Goal: Information Seeking & Learning: Learn about a topic

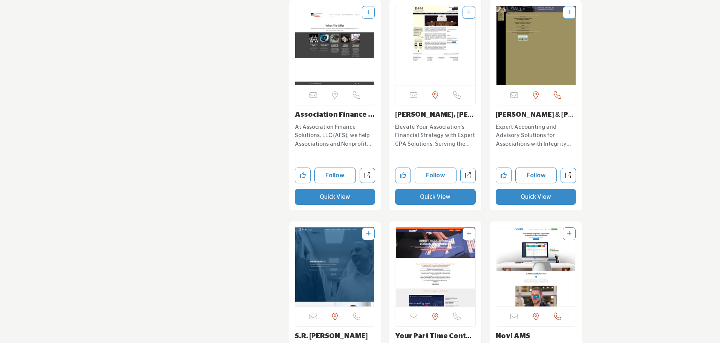
scroll to position [1998, 0]
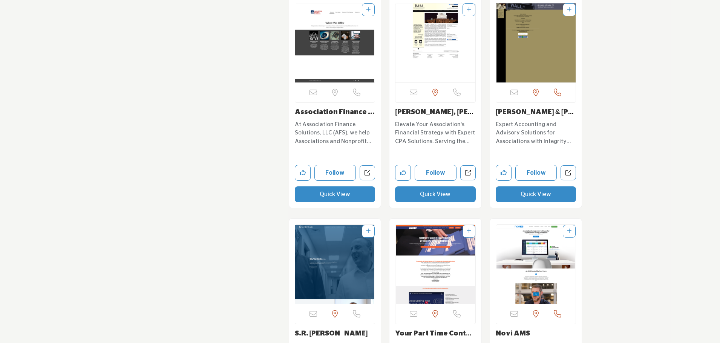
click at [317, 127] on p "At Association Finance Solutions, LLC (AFS), we help Associations and Nonprofit…" at bounding box center [335, 134] width 81 height 26
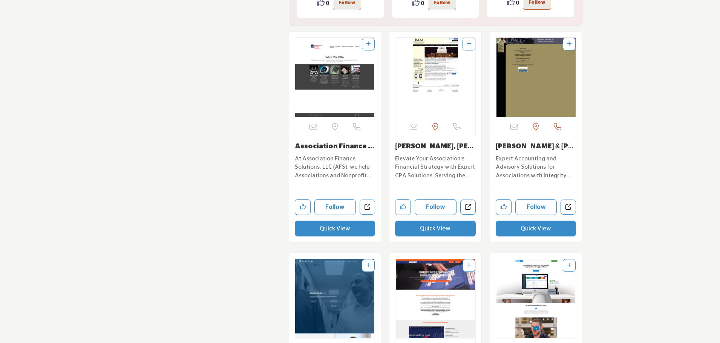
scroll to position [1923, 0]
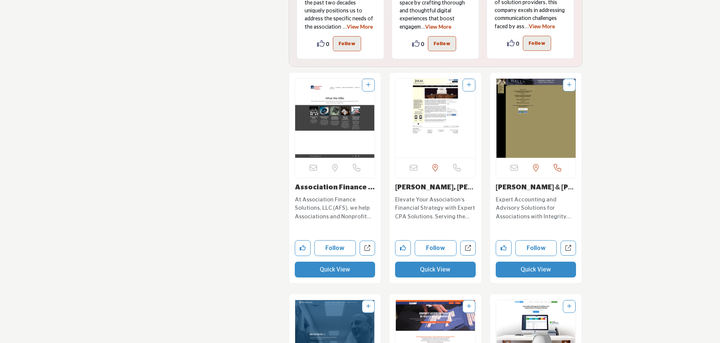
click at [335, 130] on img "Open Listing in new tab" at bounding box center [335, 118] width 80 height 79
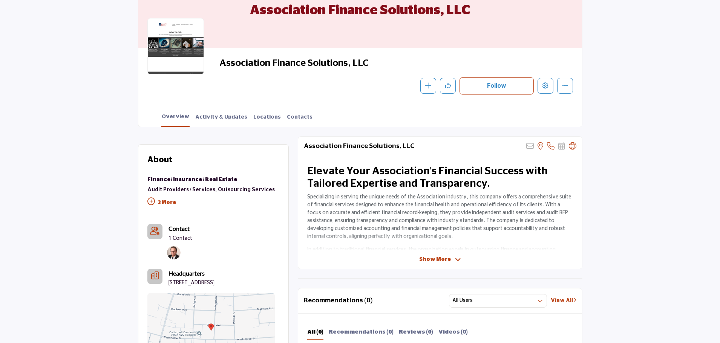
scroll to position [151, 0]
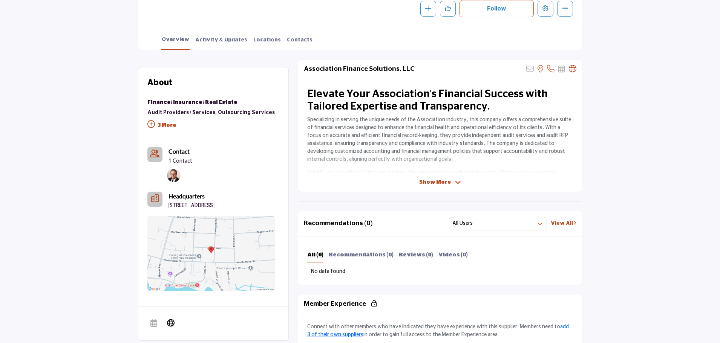
click at [166, 125] on p "3 More" at bounding box center [211, 126] width 128 height 17
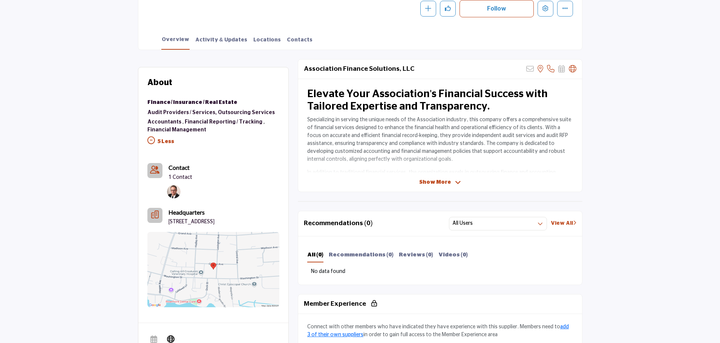
click at [433, 181] on span "Show More" at bounding box center [435, 183] width 32 height 8
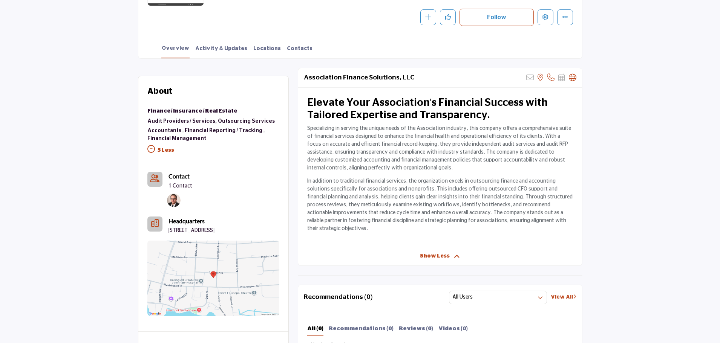
scroll to position [0, 0]
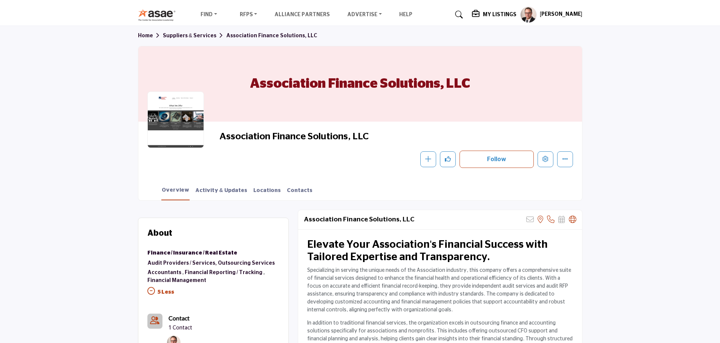
click at [189, 35] on link "Suppliers & Services" at bounding box center [194, 35] width 63 height 5
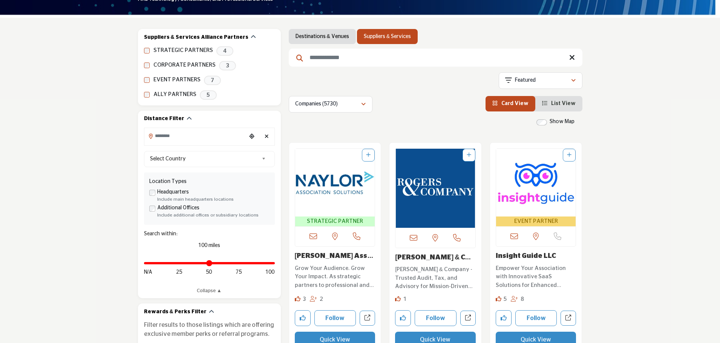
scroll to position [75, 0]
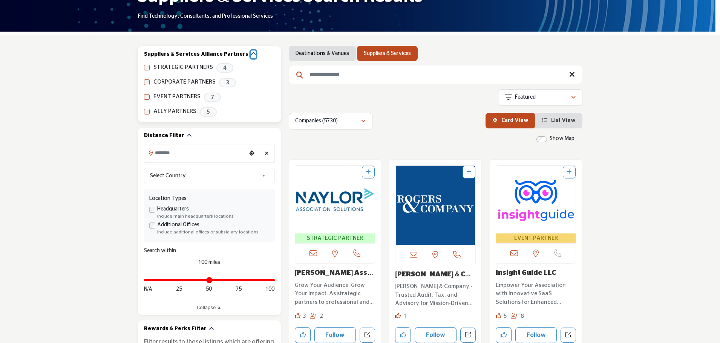
click at [251, 54] on icon "button" at bounding box center [253, 53] width 5 height 5
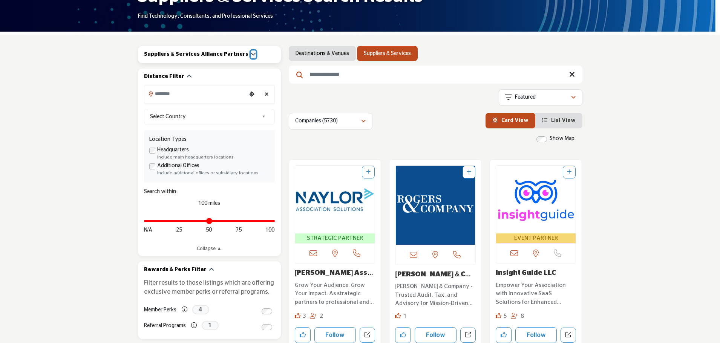
click at [251, 53] on icon "button" at bounding box center [253, 53] width 5 height 5
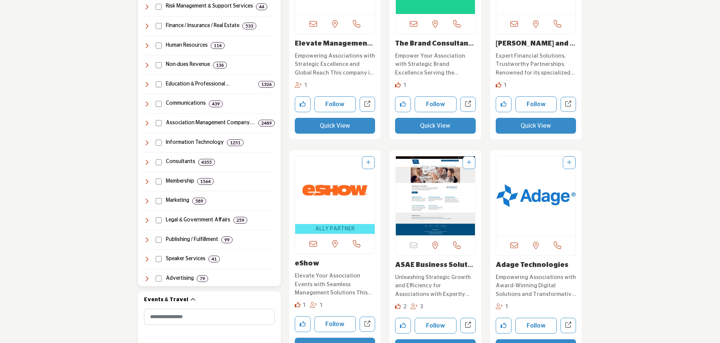
scroll to position [452, 0]
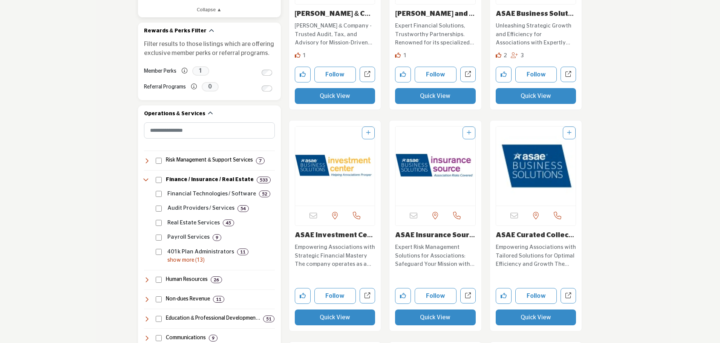
scroll to position [377, 0]
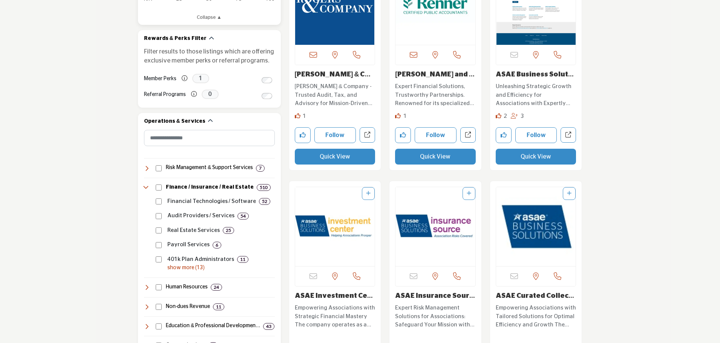
scroll to position [377, 0]
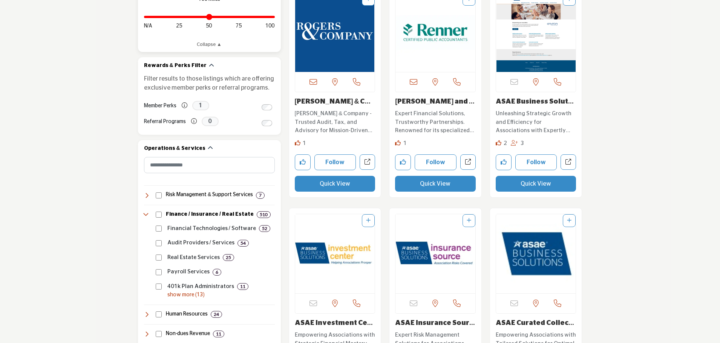
scroll to position [339, 0]
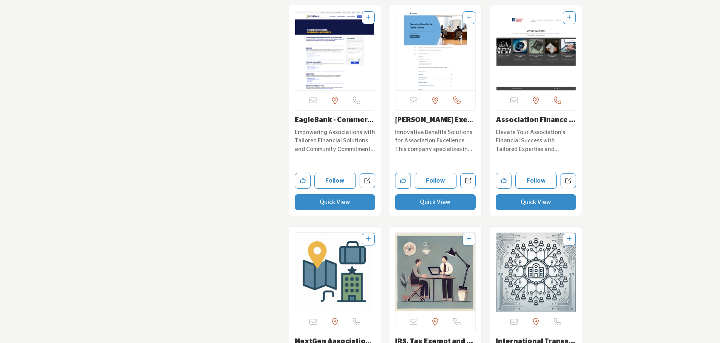
scroll to position [2300, 0]
